Goal: Transaction & Acquisition: Book appointment/travel/reservation

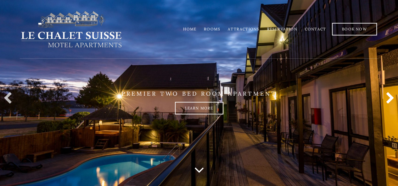
click at [389, 96] on link at bounding box center [388, 98] width 13 height 13
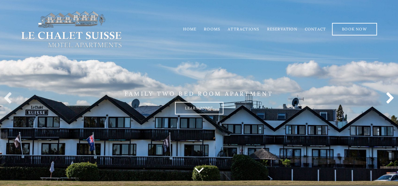
click at [389, 99] on link at bounding box center [388, 98] width 13 height 13
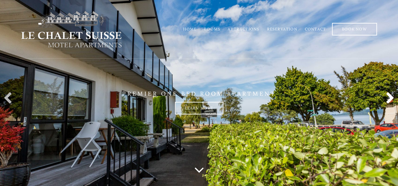
click at [389, 99] on link at bounding box center [388, 98] width 13 height 13
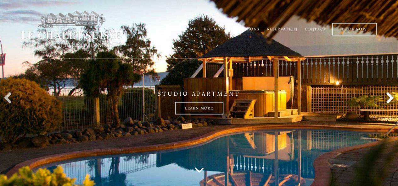
click at [389, 99] on link at bounding box center [388, 98] width 13 height 13
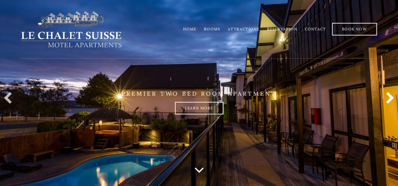
click at [389, 99] on link at bounding box center [388, 98] width 13 height 13
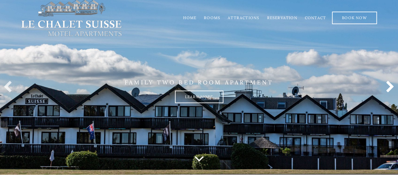
scroll to position [12, 0]
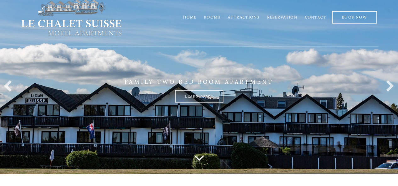
click at [217, 18] on link "Rooms" at bounding box center [212, 17] width 16 height 5
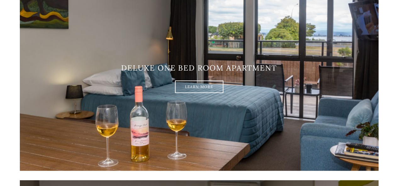
scroll to position [546, 0]
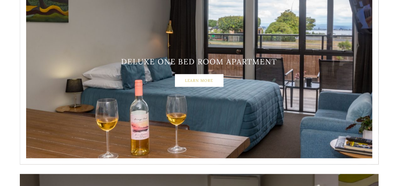
click at [205, 81] on link "Learn More" at bounding box center [199, 80] width 48 height 13
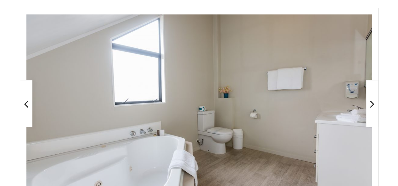
scroll to position [132, 0]
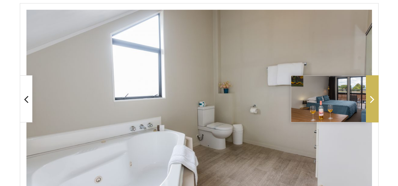
click at [373, 99] on icon at bounding box center [372, 99] width 4 height 13
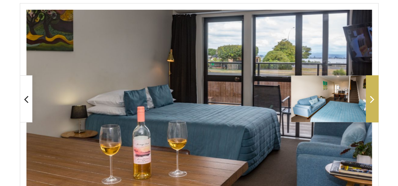
click at [373, 99] on icon at bounding box center [372, 99] width 4 height 13
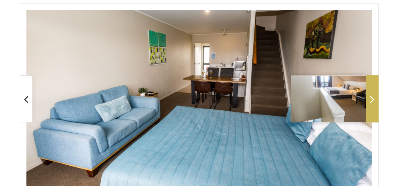
click at [373, 99] on icon at bounding box center [372, 99] width 4 height 13
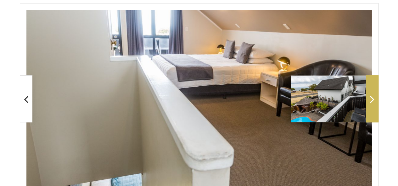
click at [373, 99] on icon at bounding box center [372, 99] width 4 height 13
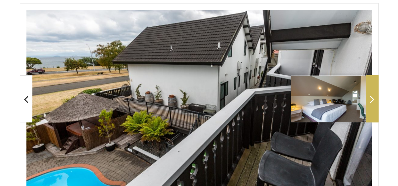
click at [373, 99] on icon at bounding box center [372, 99] width 4 height 13
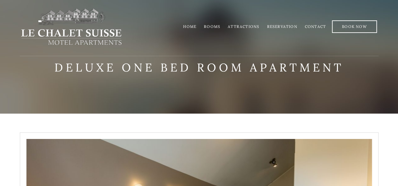
scroll to position [0, 0]
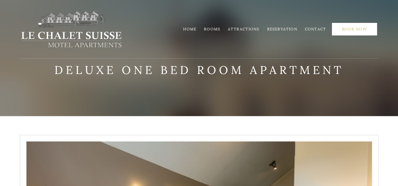
click at [350, 28] on link "Book Now" at bounding box center [354, 29] width 45 height 13
